Goal: Task Accomplishment & Management: Use online tool/utility

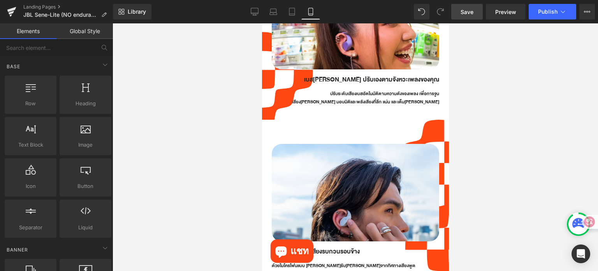
drag, startPoint x: 466, startPoint y: 11, endPoint x: 108, endPoint y: 122, distance: 374.7
click at [466, 11] on span "Save" at bounding box center [467, 12] width 13 height 8
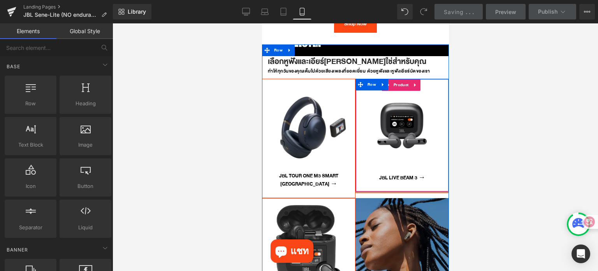
scroll to position [1675, 0]
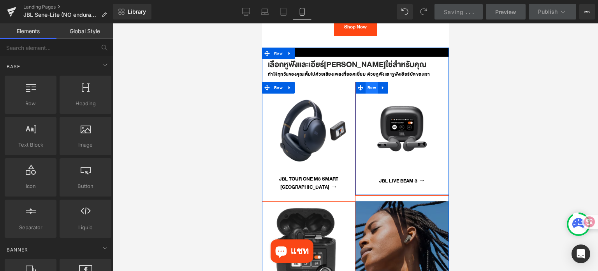
click at [366, 82] on span "Row" at bounding box center [371, 88] width 12 height 12
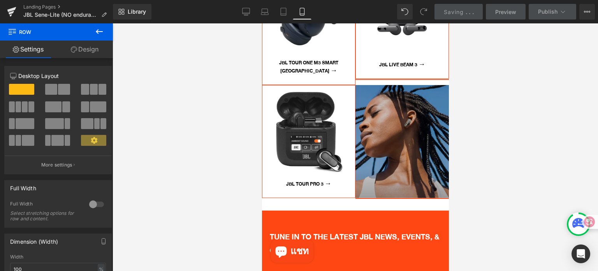
scroll to position [1792, 0]
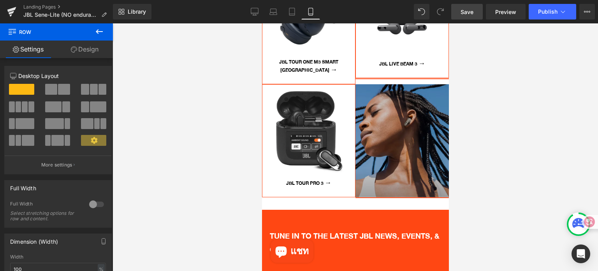
click at [97, 32] on icon at bounding box center [99, 31] width 9 height 9
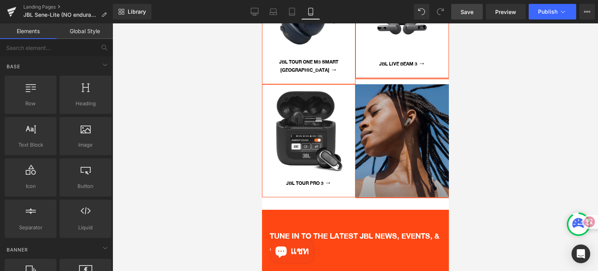
click at [499, 129] on div at bounding box center [356, 146] width 486 height 247
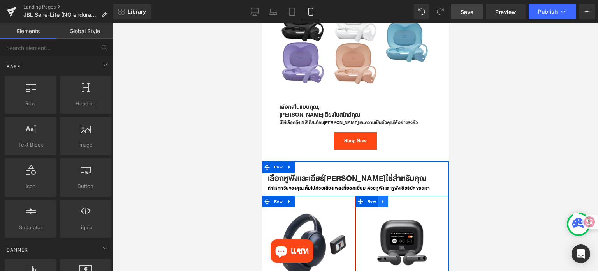
scroll to position [1519, 0]
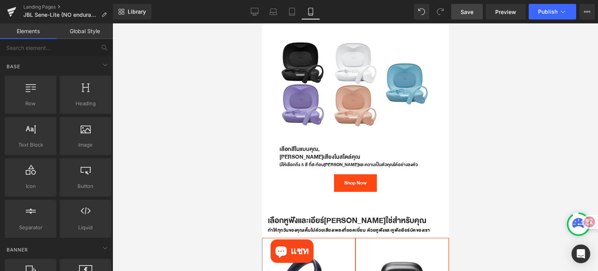
click at [501, 86] on div at bounding box center [356, 146] width 486 height 247
click at [525, 146] on div at bounding box center [356, 146] width 486 height 247
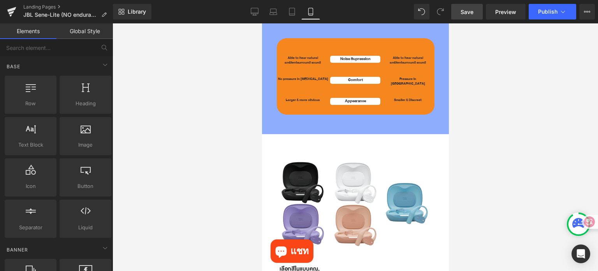
scroll to position [1402, 0]
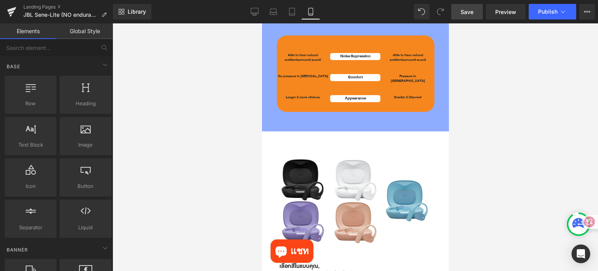
click at [501, 168] on div at bounding box center [356, 146] width 486 height 247
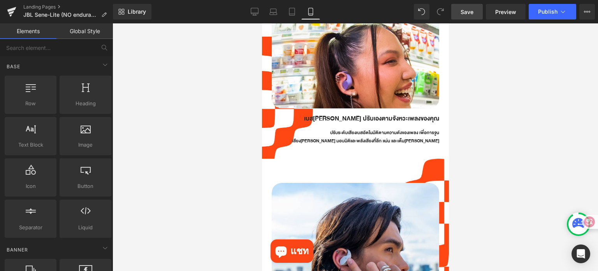
scroll to position [740, 0]
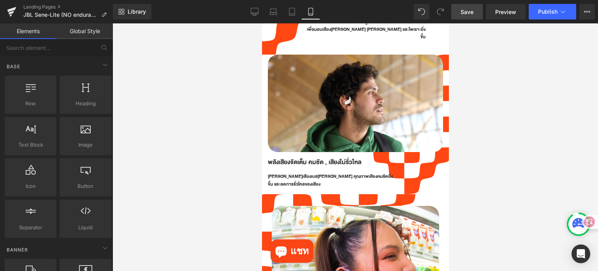
click at [581, 183] on div at bounding box center [356, 146] width 486 height 247
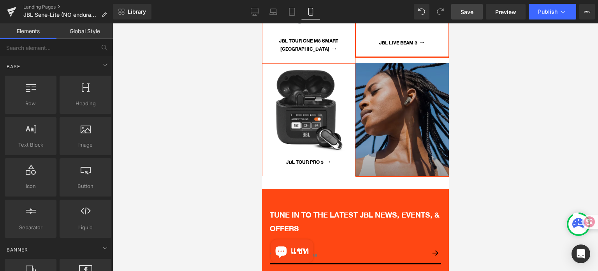
scroll to position [1909, 0]
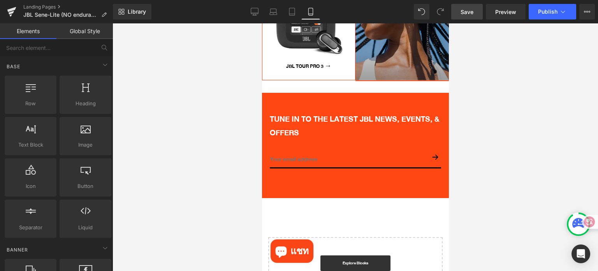
click at [473, 13] on span "Save" at bounding box center [467, 12] width 13 height 8
click at [493, 116] on div at bounding box center [356, 146] width 486 height 247
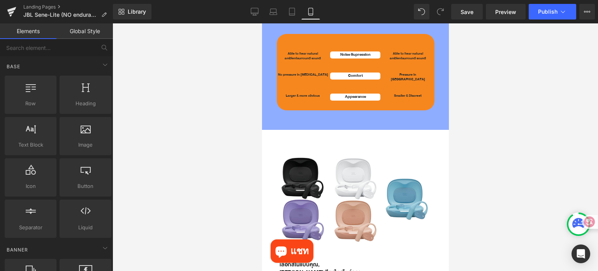
scroll to position [1402, 0]
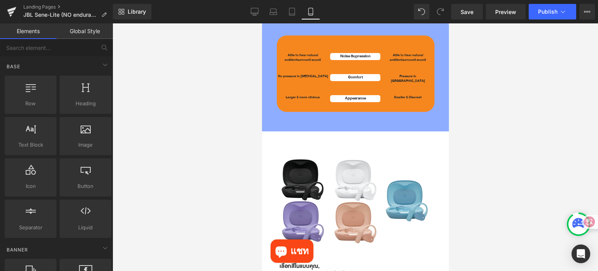
click at [539, 136] on div at bounding box center [356, 146] width 486 height 247
click at [493, 111] on div at bounding box center [356, 146] width 486 height 247
click at [462, 14] on span "Save" at bounding box center [467, 12] width 13 height 8
